Goal: Task Accomplishment & Management: Use online tool/utility

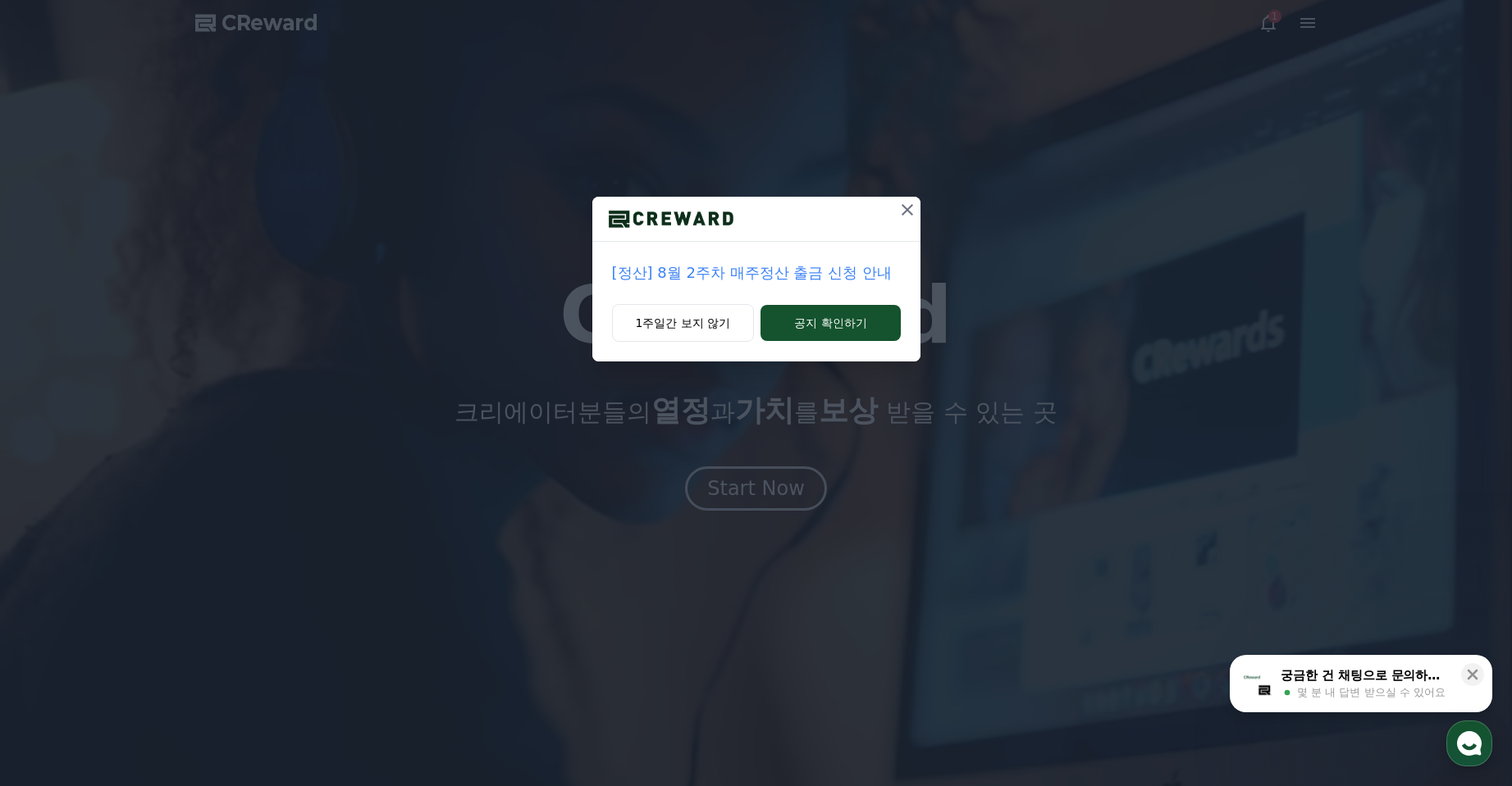
click at [917, 220] on icon at bounding box center [906, 209] width 19 height 19
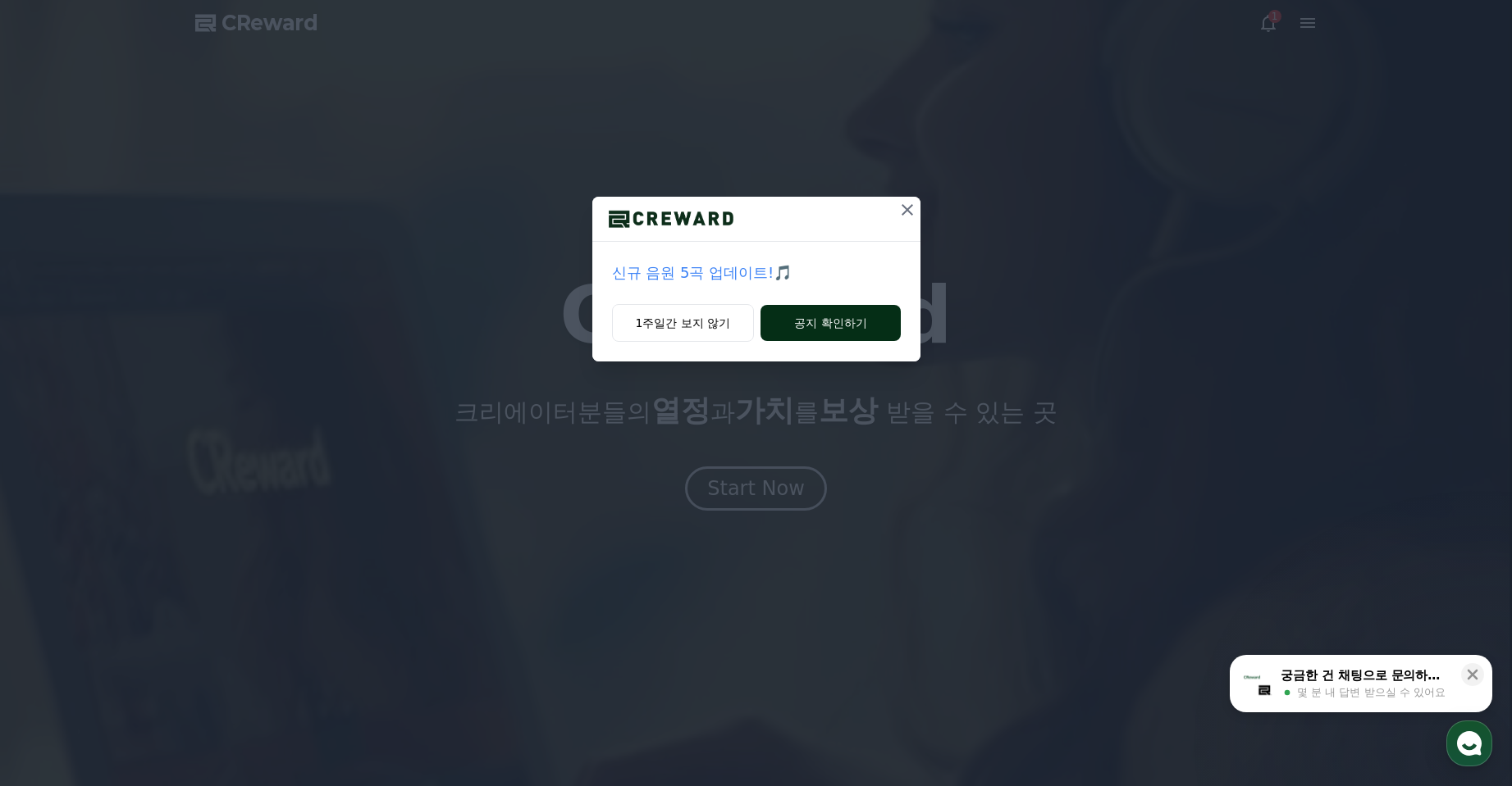
click at [854, 341] on button "공지 확인하기" at bounding box center [829, 323] width 139 height 36
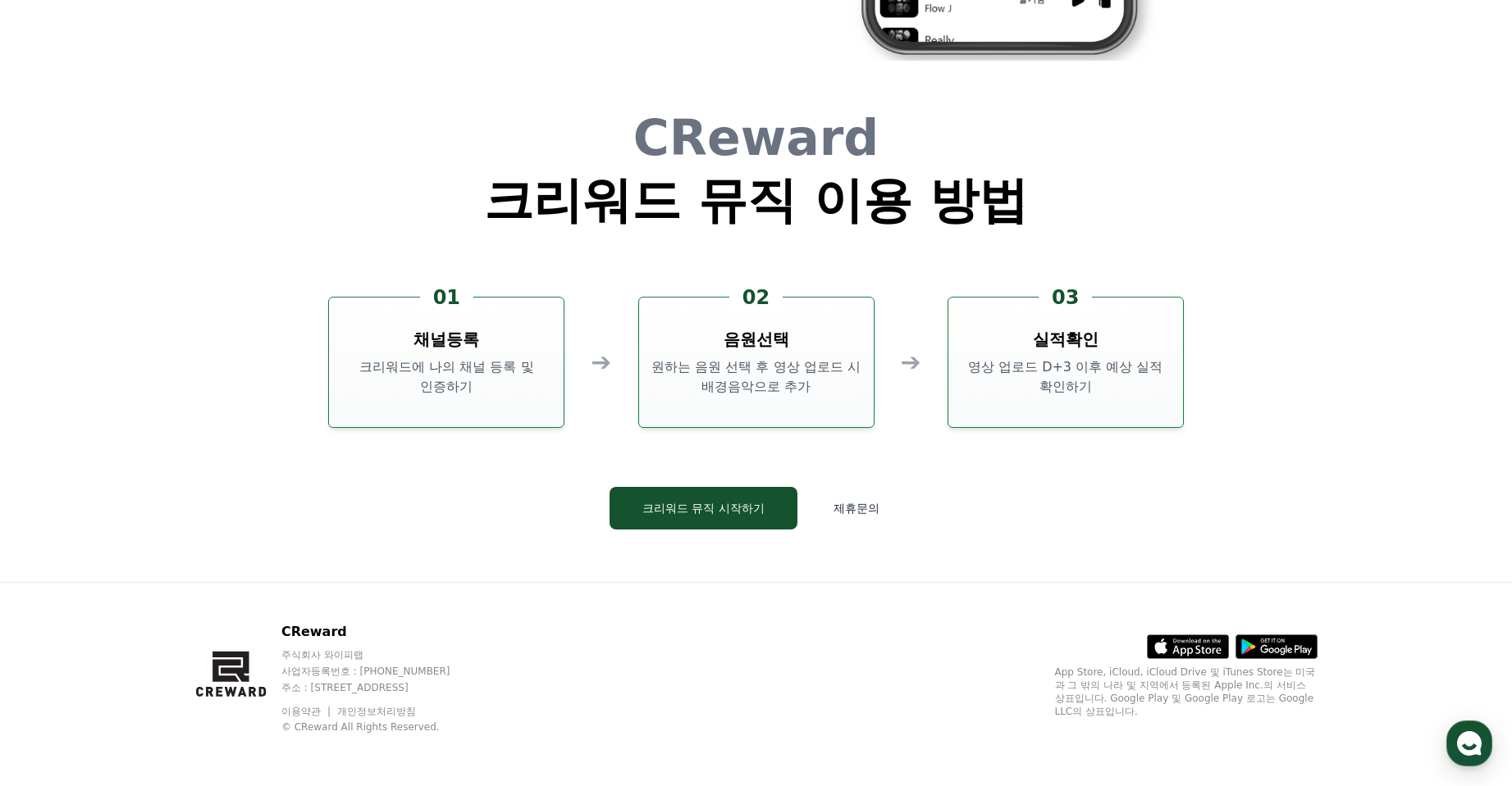
scroll to position [4646, 0]
click at [772, 496] on button "크리워드 뮤직 시작하기" at bounding box center [703, 508] width 188 height 42
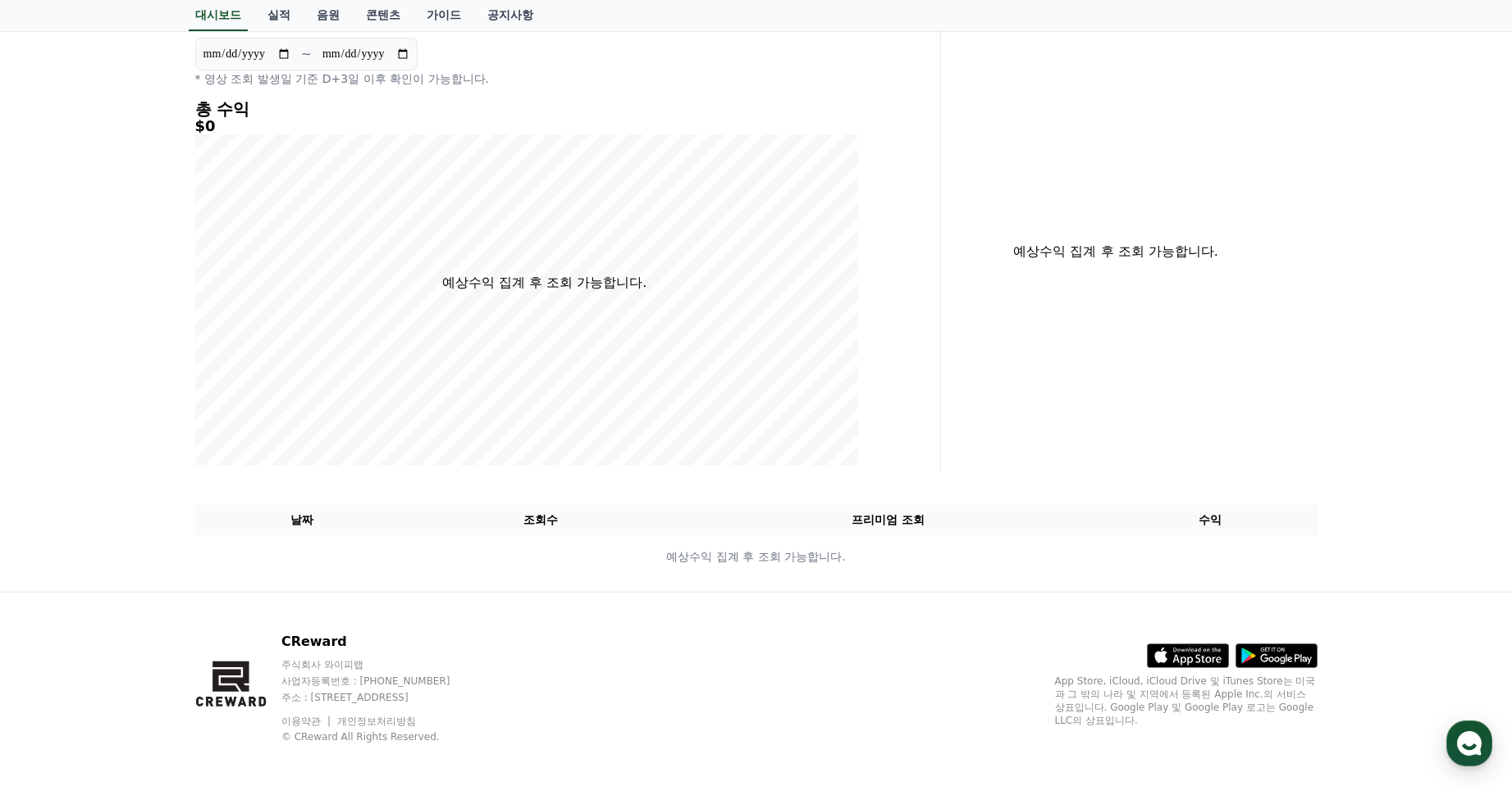
scroll to position [328, 0]
